Goal: Find specific page/section: Find specific page/section

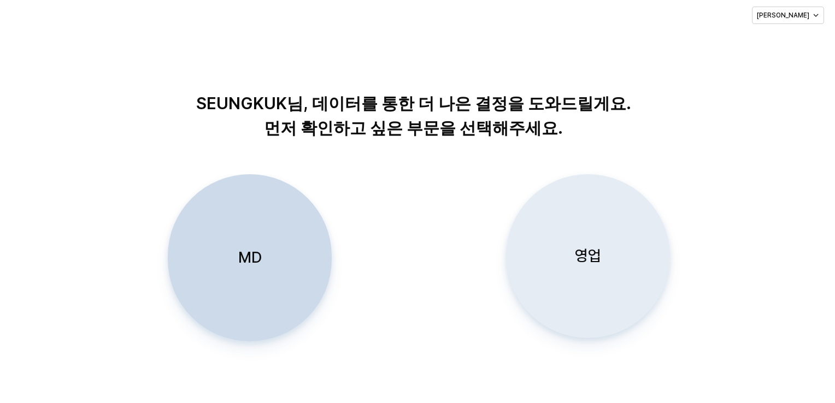
click at [587, 257] on p "영업" at bounding box center [588, 256] width 26 height 20
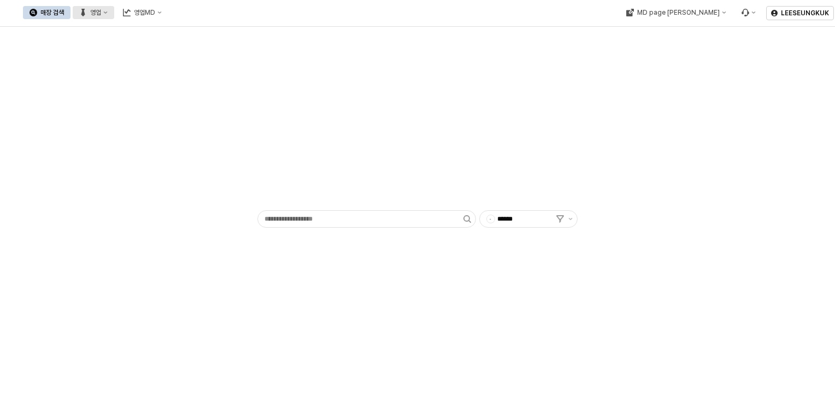
click at [101, 14] on div "영업" at bounding box center [95, 13] width 11 height 8
click at [226, 33] on div "목표매출 달성현황" at bounding box center [215, 32] width 58 height 9
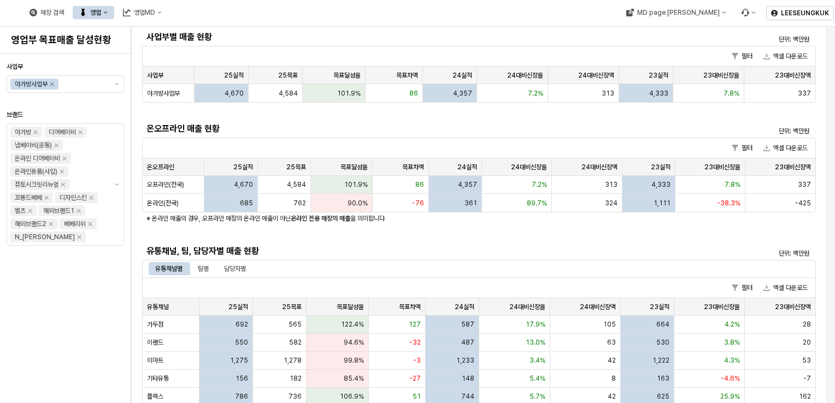
scroll to position [164, 0]
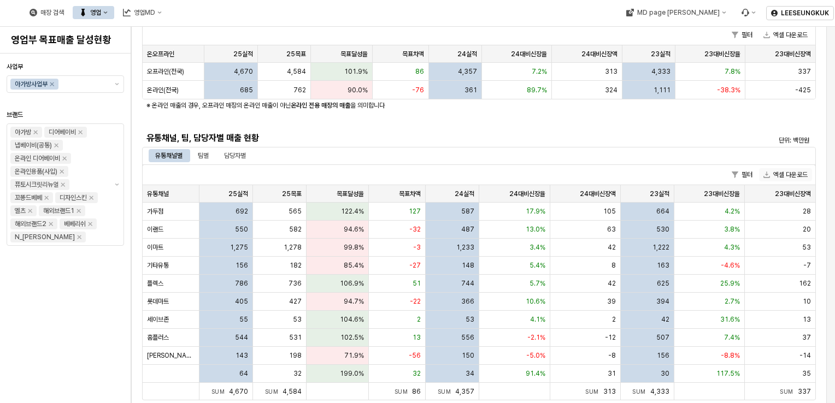
click at [779, 178] on button "엑셀 다운로드" at bounding box center [785, 174] width 53 height 13
click at [538, 19] on div "매장 검색 영업 영업MD" at bounding box center [321, 12] width 642 height 23
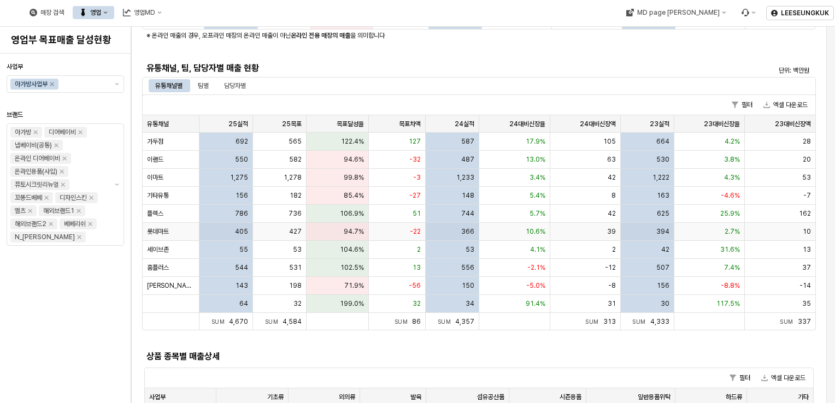
scroll to position [218, 0]
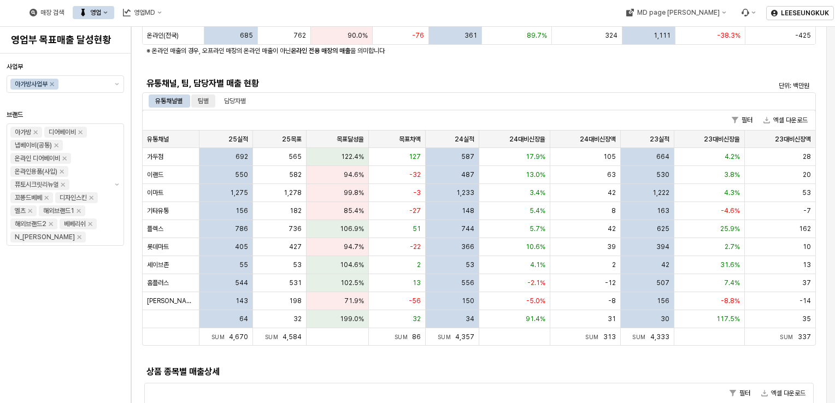
click at [209, 102] on div "팀별" at bounding box center [203, 100] width 11 height 13
